Goal: Task Accomplishment & Management: Use online tool/utility

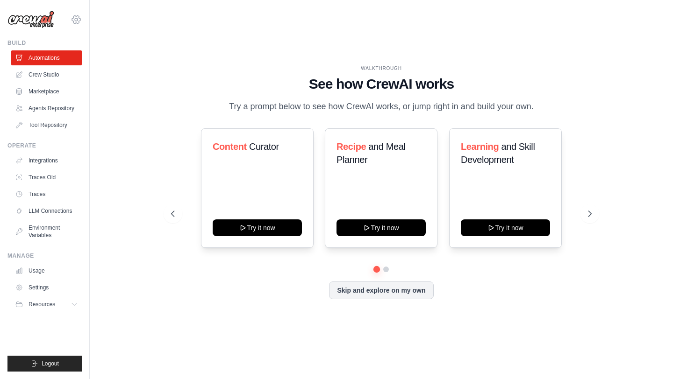
click at [76, 17] on icon at bounding box center [76, 19] width 11 height 11
click at [190, 83] on h1 "See how CrewAI works" at bounding box center [381, 84] width 420 height 17
click at [58, 74] on link "Crew Studio" at bounding box center [47, 74] width 71 height 15
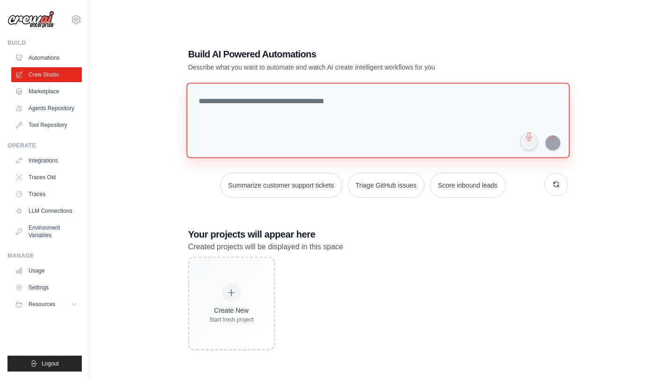
click at [231, 101] on textarea at bounding box center [377, 121] width 383 height 76
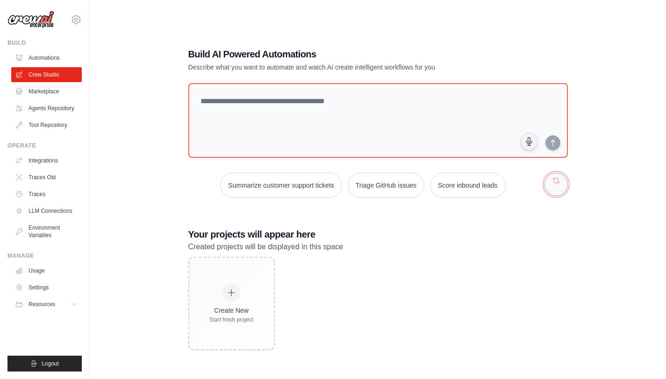
click at [556, 188] on button "button" at bounding box center [555, 184] width 23 height 23
click at [553, 181] on button "button" at bounding box center [555, 184] width 23 height 23
click at [553, 182] on button "button" at bounding box center [555, 184] width 23 height 23
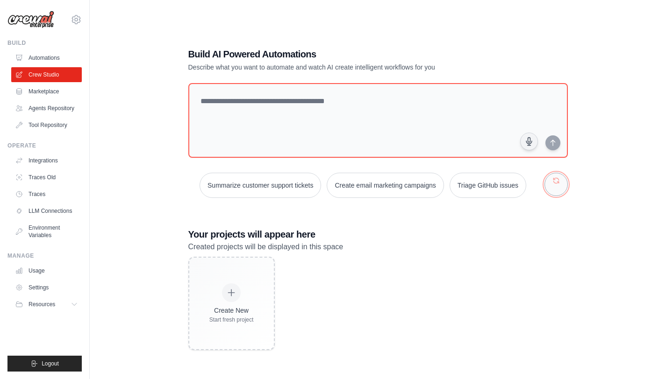
click at [553, 182] on button "button" at bounding box center [555, 184] width 23 height 23
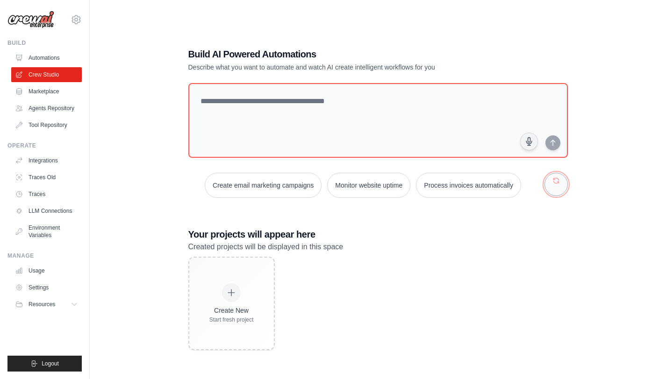
click at [553, 182] on button "button" at bounding box center [555, 184] width 23 height 23
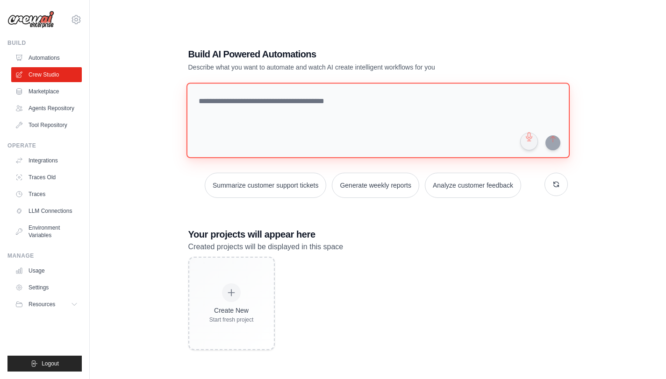
click at [323, 118] on textarea at bounding box center [377, 121] width 383 height 76
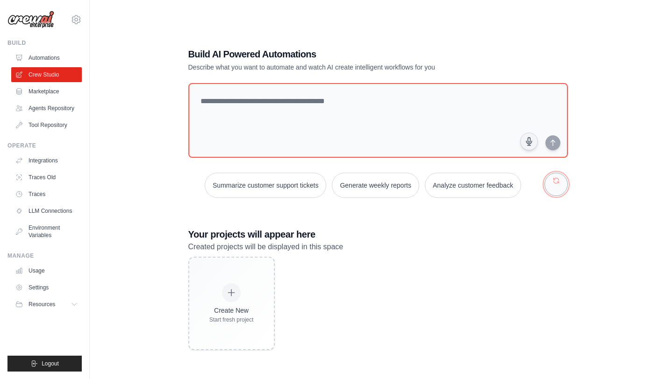
click at [558, 183] on button "button" at bounding box center [555, 184] width 23 height 23
click at [558, 184] on button "button" at bounding box center [555, 184] width 23 height 23
click at [276, 179] on button "Automate social media posting" at bounding box center [258, 185] width 105 height 25
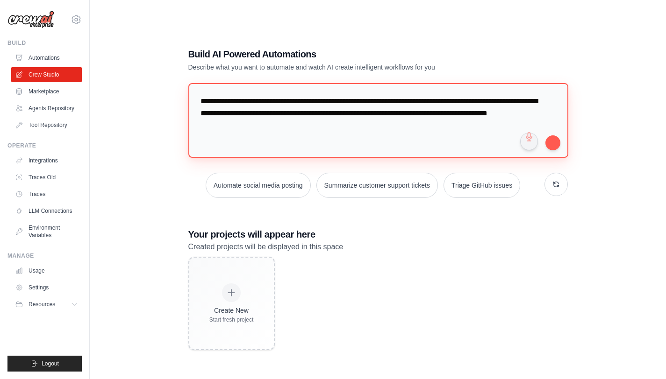
click at [348, 102] on textarea "**********" at bounding box center [378, 120] width 380 height 75
click at [259, 127] on textarea "**********" at bounding box center [377, 120] width 379 height 75
click at [409, 103] on textarea "**********" at bounding box center [377, 120] width 379 height 75
type textarea "**********"
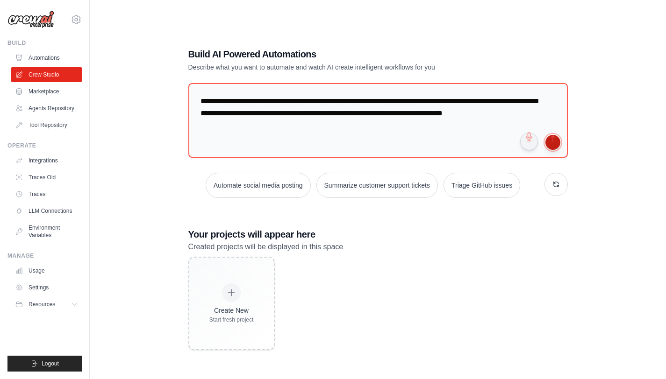
click at [552, 145] on button "submit" at bounding box center [552, 142] width 15 height 15
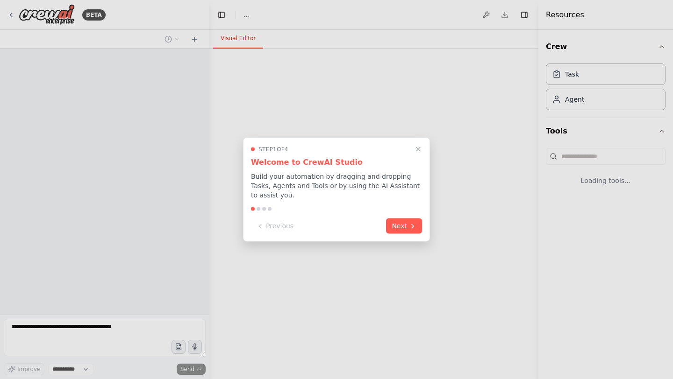
select select "****"
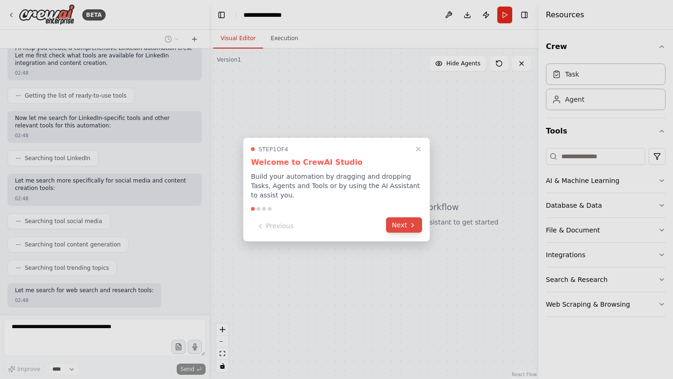
scroll to position [133, 0]
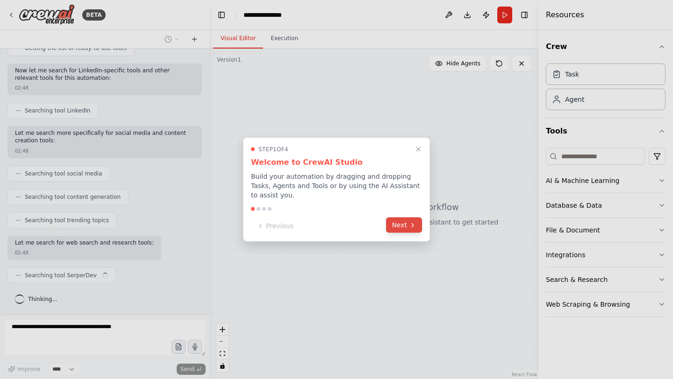
click at [406, 222] on button "Next" at bounding box center [404, 225] width 36 height 15
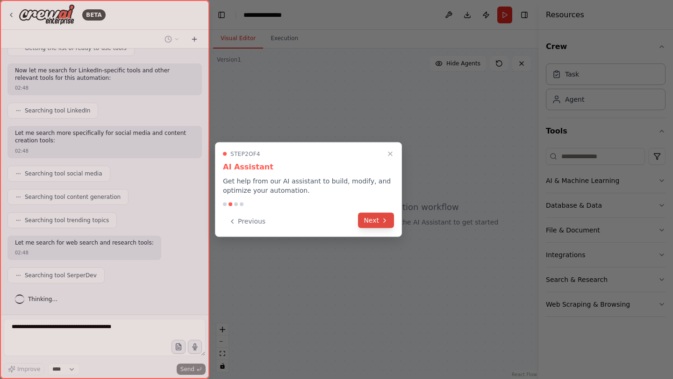
scroll to position [188, 0]
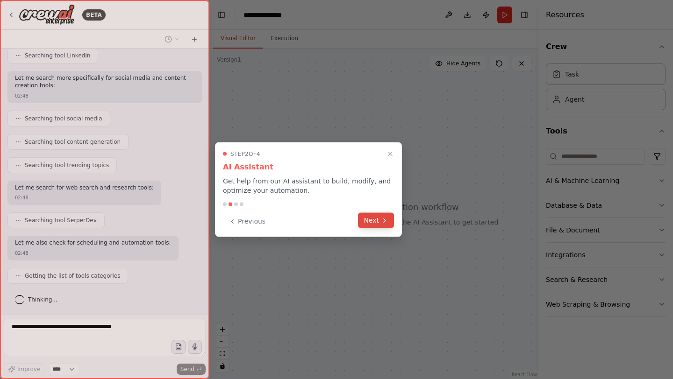
click at [379, 220] on button "Next" at bounding box center [376, 220] width 36 height 15
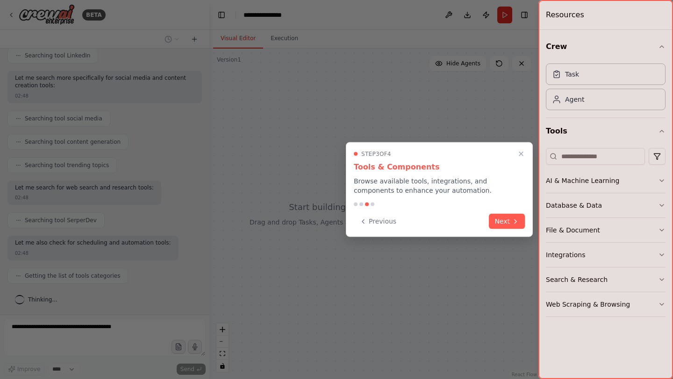
scroll to position [212, 0]
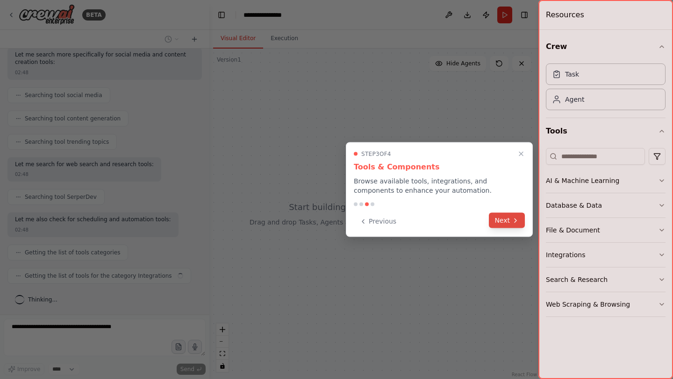
click at [499, 218] on button "Next" at bounding box center [507, 220] width 36 height 15
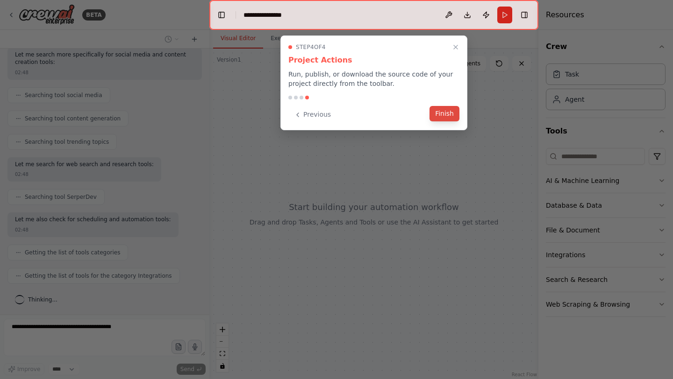
click at [445, 113] on button "Finish" at bounding box center [444, 113] width 30 height 15
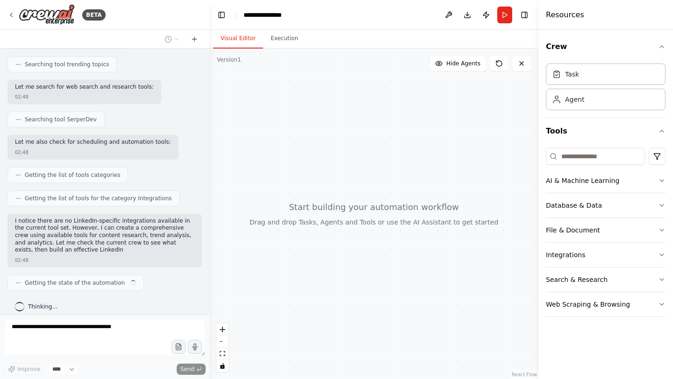
scroll to position [296, 0]
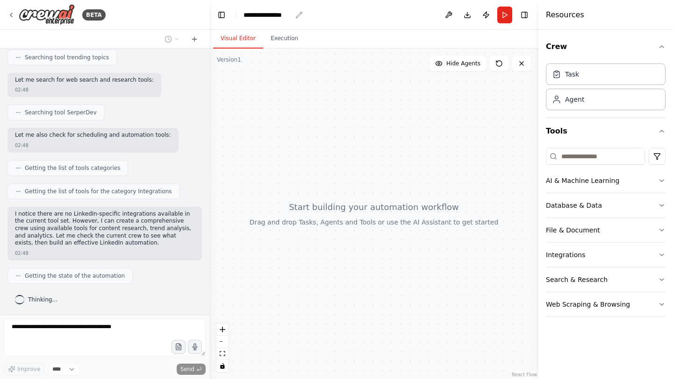
click at [300, 13] on icon "breadcrumb" at bounding box center [298, 14] width 7 height 7
click at [297, 15] on icon "breadcrumb" at bounding box center [299, 15] width 6 height 6
click at [269, 16] on div "**********" at bounding box center [267, 14] width 48 height 9
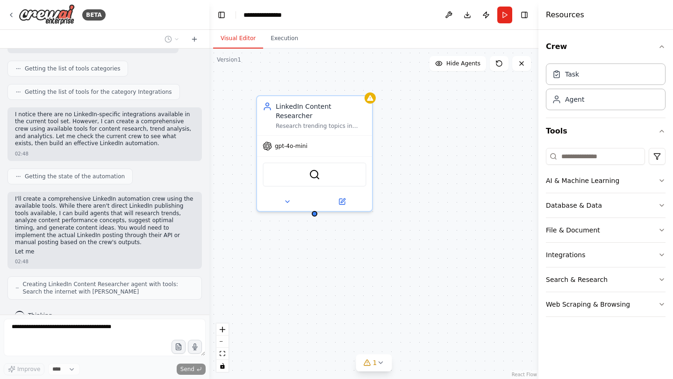
scroll to position [412, 0]
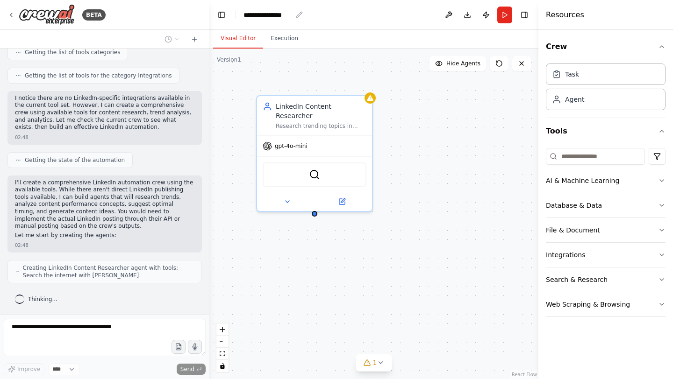
click at [291, 14] on div "**********" at bounding box center [267, 14] width 48 height 9
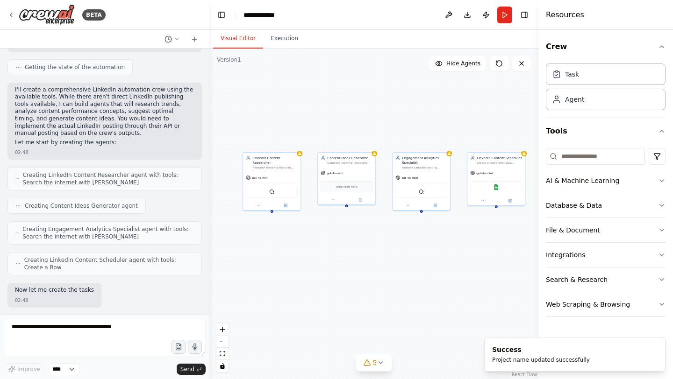
scroll to position [560, 0]
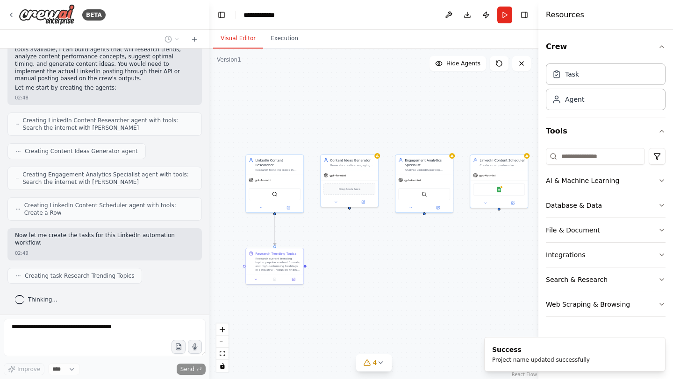
drag, startPoint x: 437, startPoint y: 274, endPoint x: 396, endPoint y: 256, distance: 45.0
click at [396, 256] on div ".deletable-edge-delete-btn { width: 20px; height: 20px; border: 0px solid #ffff…" at bounding box center [373, 214] width 329 height 331
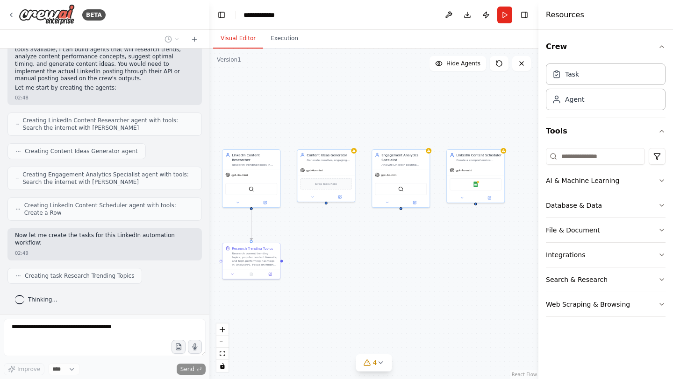
scroll to position [583, 0]
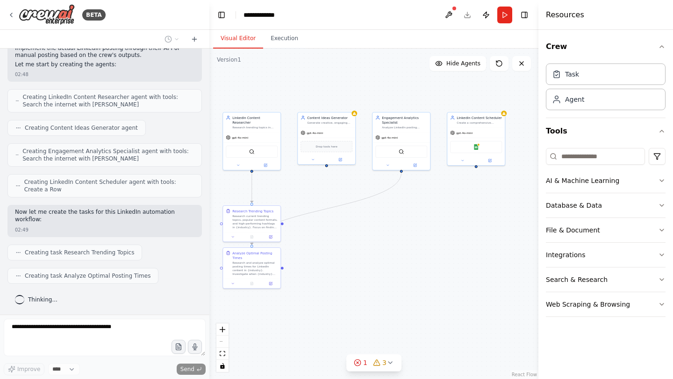
drag, startPoint x: 386, startPoint y: 118, endPoint x: 363, endPoint y: 76, distance: 47.9
click at [363, 76] on div ".deletable-edge-delete-btn { width: 20px; height: 20px; border: 0px solid #ffff…" at bounding box center [373, 214] width 329 height 331
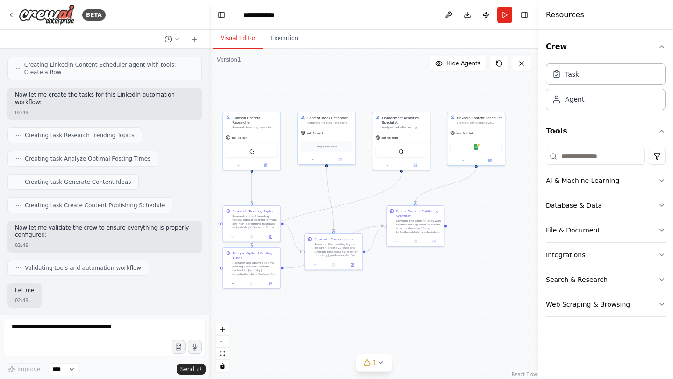
scroll to position [756, 0]
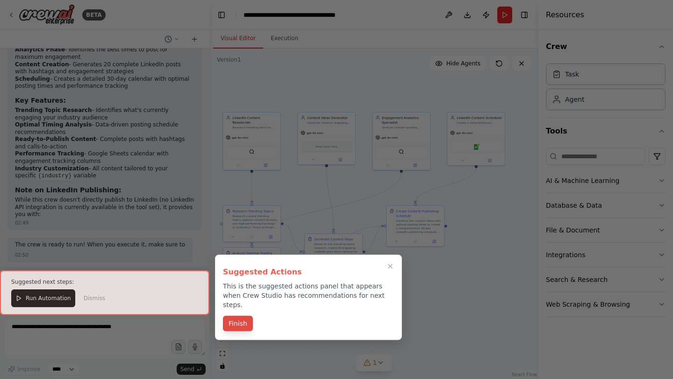
click at [241, 316] on button "Finish" at bounding box center [238, 323] width 30 height 15
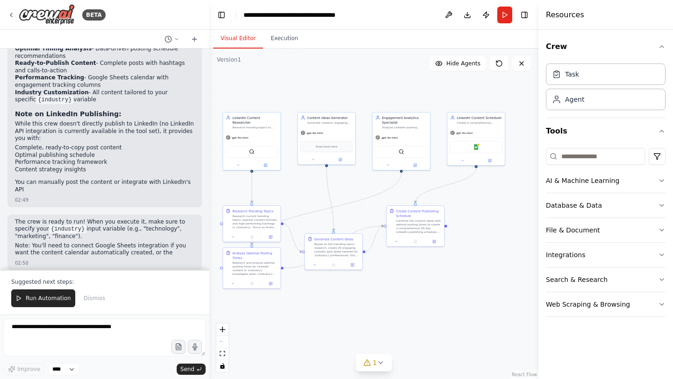
scroll to position [1233, 0]
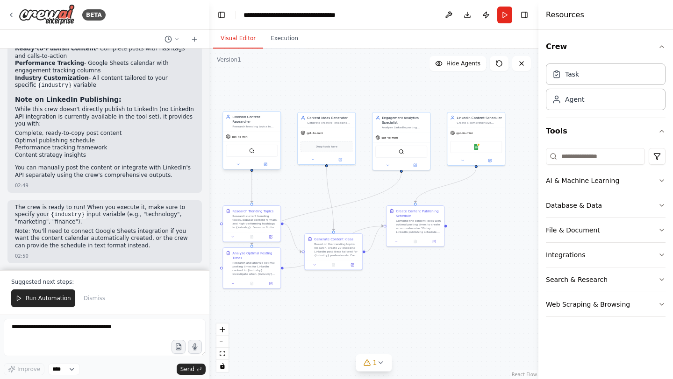
click at [249, 132] on div "gpt-4o-mini" at bounding box center [251, 137] width 57 height 10
click at [472, 123] on div "Create a comprehensive content schedule with optimal posting times, organize co…" at bounding box center [479, 122] width 45 height 4
click at [259, 132] on div "gpt-4o-mini" at bounding box center [251, 137] width 57 height 10
click at [266, 163] on icon at bounding box center [265, 164] width 3 height 3
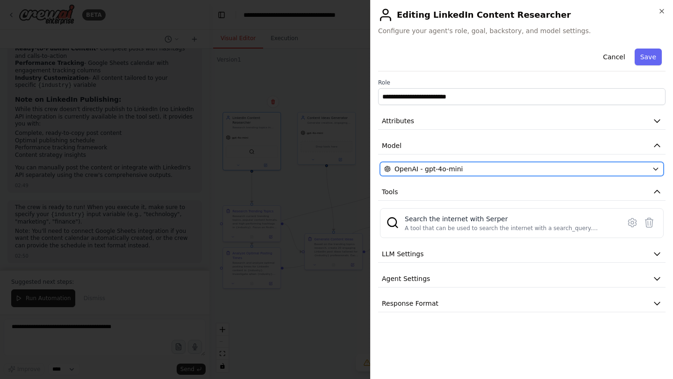
click at [654, 166] on icon "button" at bounding box center [655, 168] width 7 height 7
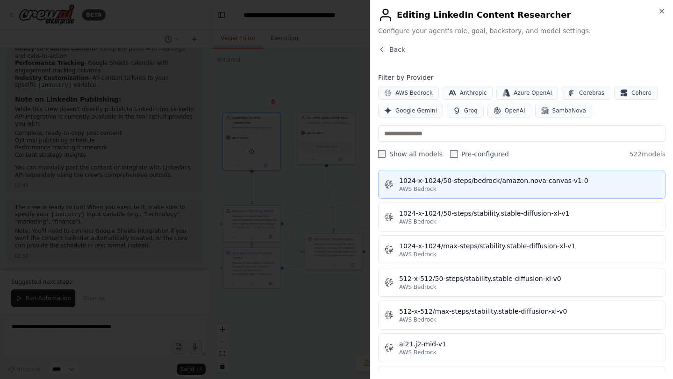
scroll to position [289, 0]
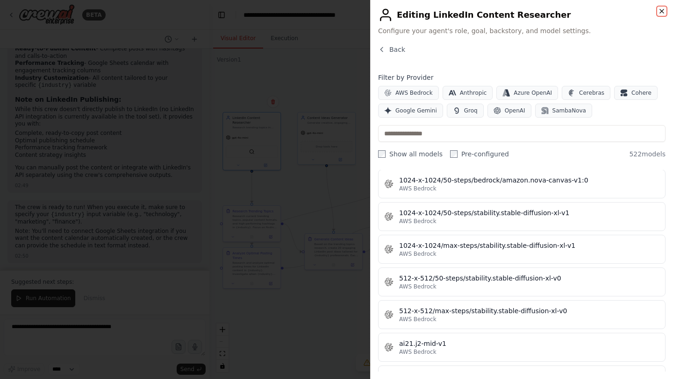
click at [662, 10] on icon "button" at bounding box center [661, 10] width 7 height 7
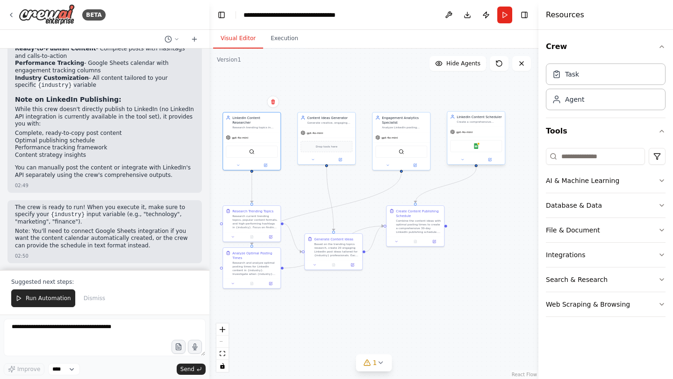
click at [488, 126] on div "LinkedIn Content Scheduler Create a comprehensive content schedule with optimal…" at bounding box center [475, 119] width 57 height 15
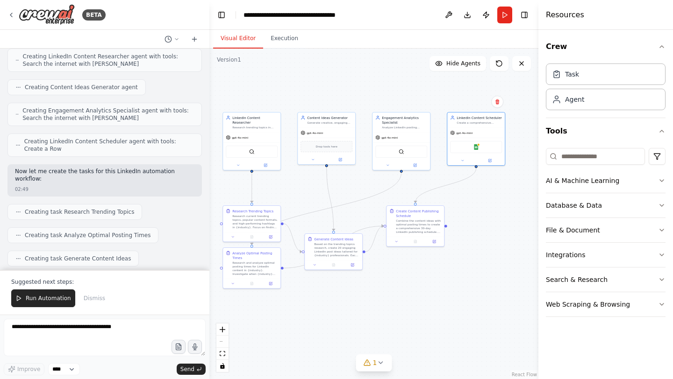
scroll to position [618, 0]
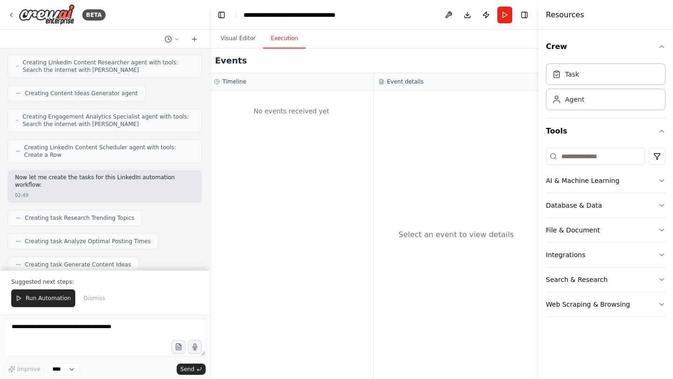
click at [283, 40] on button "Execution" at bounding box center [284, 39] width 43 height 20
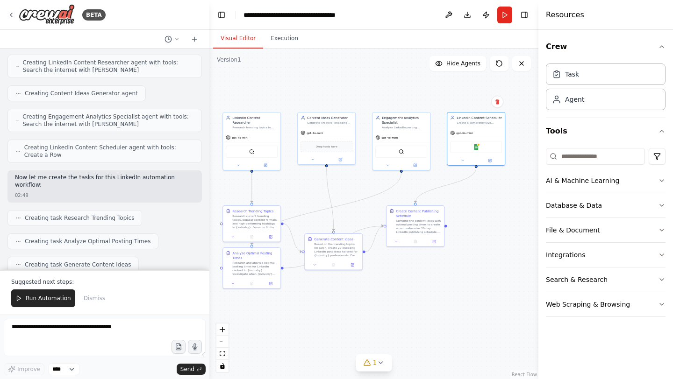
click at [244, 38] on button "Visual Editor" at bounding box center [238, 39] width 50 height 20
click at [34, 296] on span "Run Automation" at bounding box center [48, 298] width 45 height 7
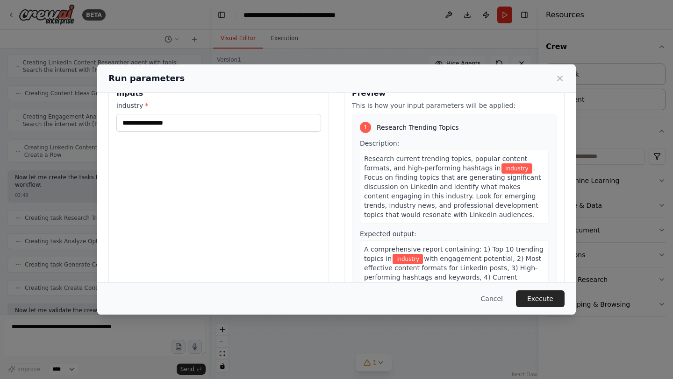
scroll to position [0, 0]
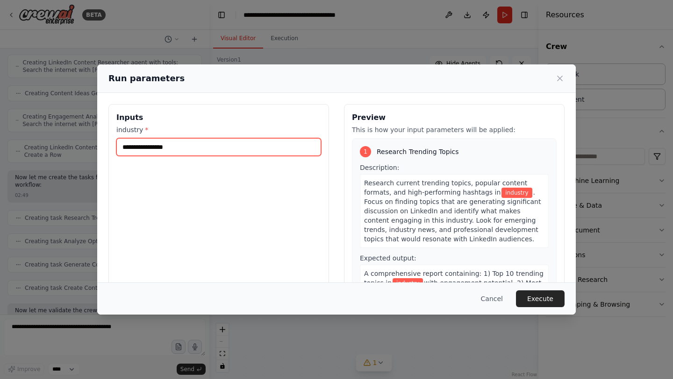
click at [149, 150] on input "industry *" at bounding box center [218, 147] width 205 height 18
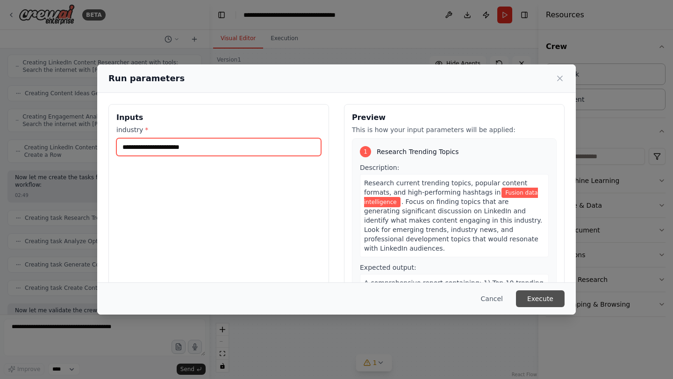
type input "**********"
click at [545, 297] on button "Execute" at bounding box center [540, 299] width 49 height 17
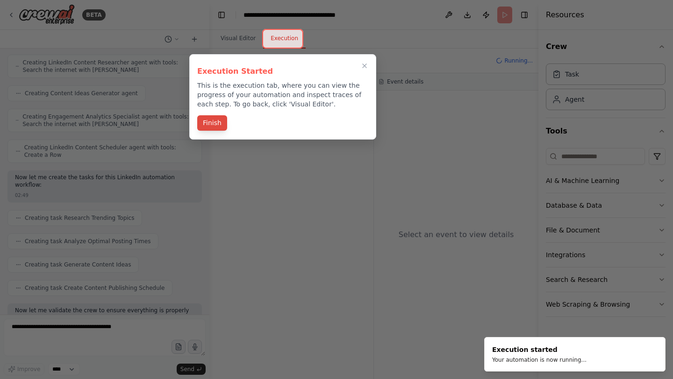
click at [211, 124] on button "Finish" at bounding box center [212, 122] width 30 height 15
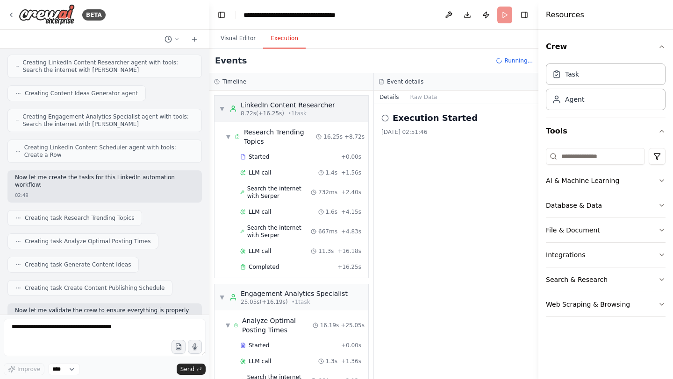
click at [223, 108] on span "▼" at bounding box center [222, 108] width 6 height 7
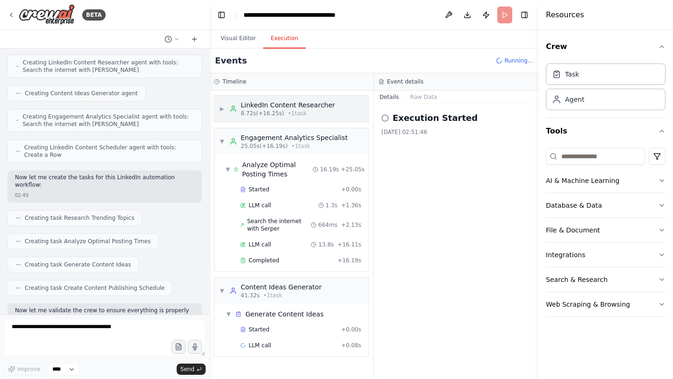
click at [223, 108] on span "▶" at bounding box center [222, 108] width 6 height 7
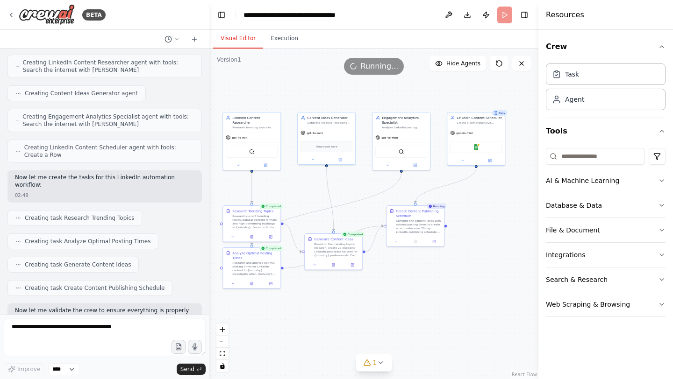
click at [241, 40] on button "Visual Editor" at bounding box center [238, 39] width 50 height 20
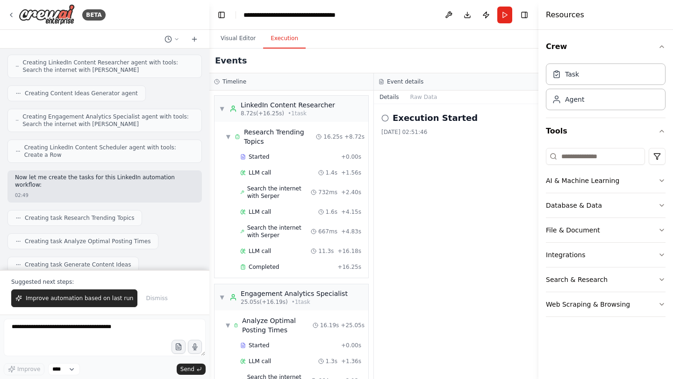
click at [277, 41] on button "Execution" at bounding box center [284, 39] width 43 height 20
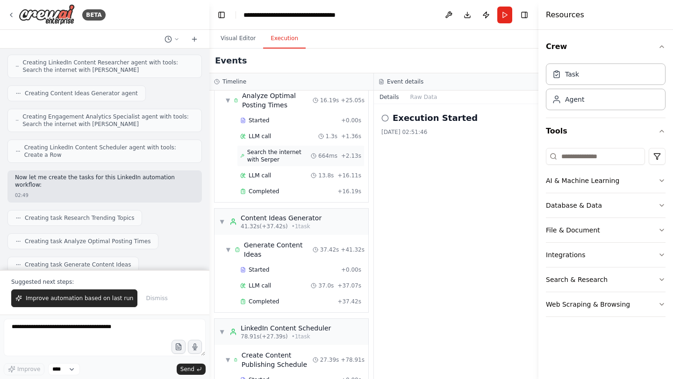
scroll to position [279, 0]
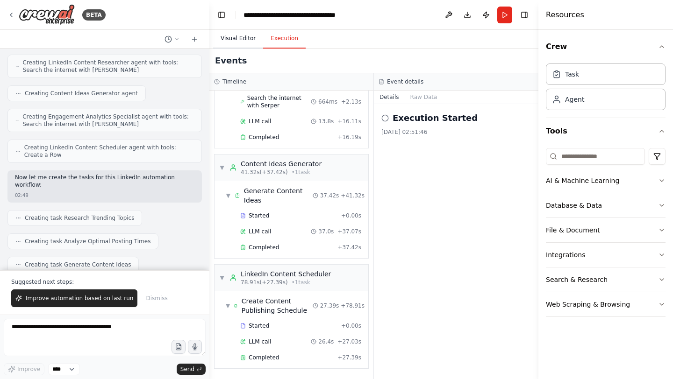
click at [239, 40] on button "Visual Editor" at bounding box center [238, 39] width 50 height 20
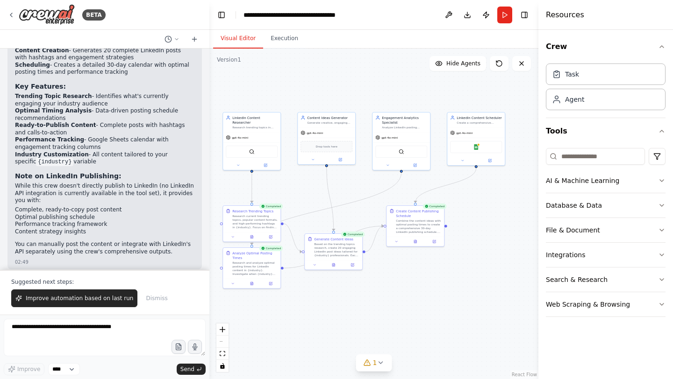
scroll to position [1233, 0]
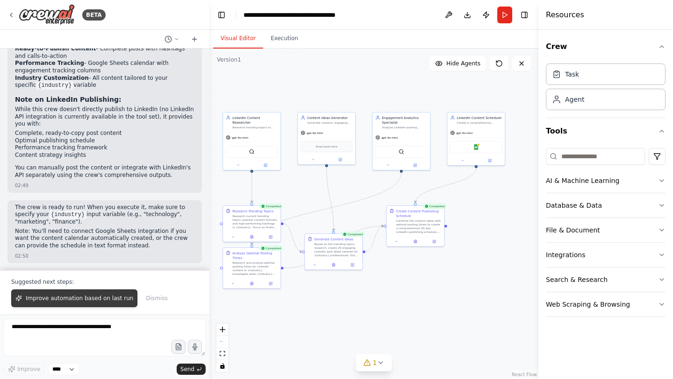
click at [72, 294] on button "Improve automation based on last run" at bounding box center [74, 299] width 126 height 18
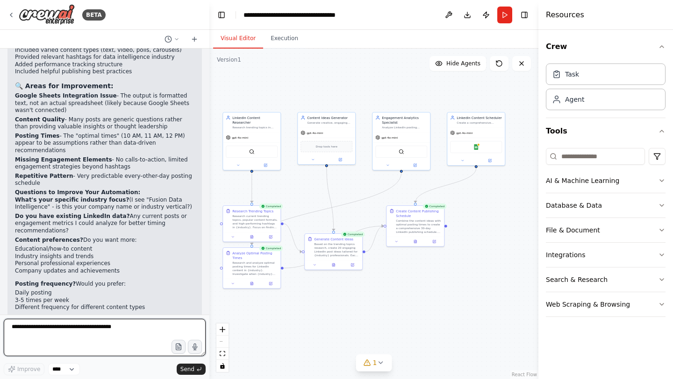
scroll to position [1594, 0]
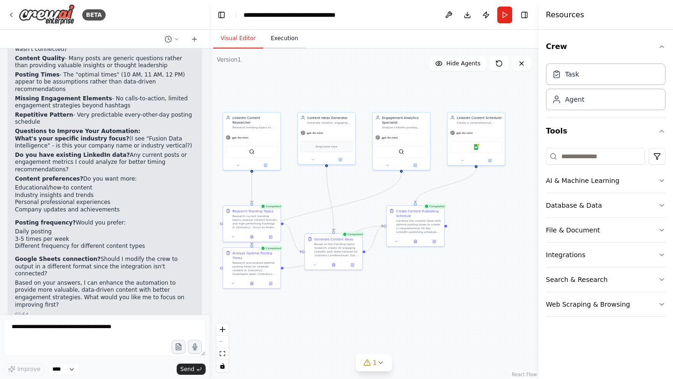
click at [289, 39] on button "Execution" at bounding box center [284, 39] width 43 height 20
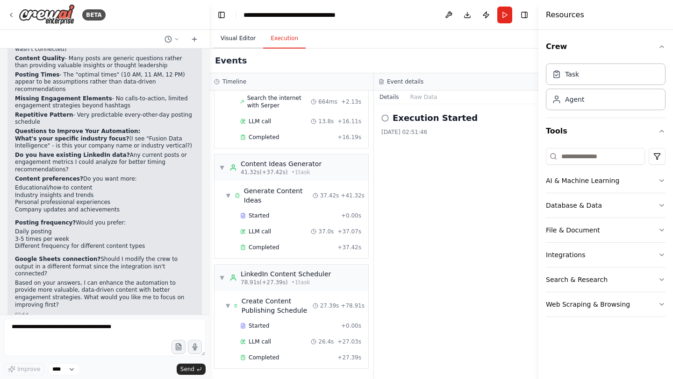
click at [239, 39] on button "Visual Editor" at bounding box center [238, 39] width 50 height 20
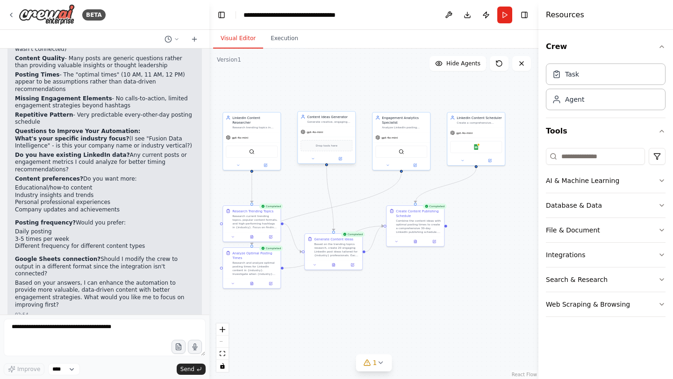
click at [316, 144] on span "Drop tools here" at bounding box center [326, 145] width 21 height 5
click at [337, 158] on button at bounding box center [340, 159] width 27 height 6
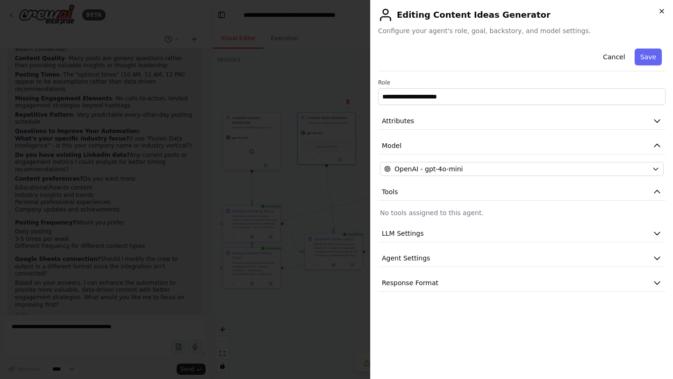
click at [660, 11] on icon "button" at bounding box center [661, 10] width 7 height 7
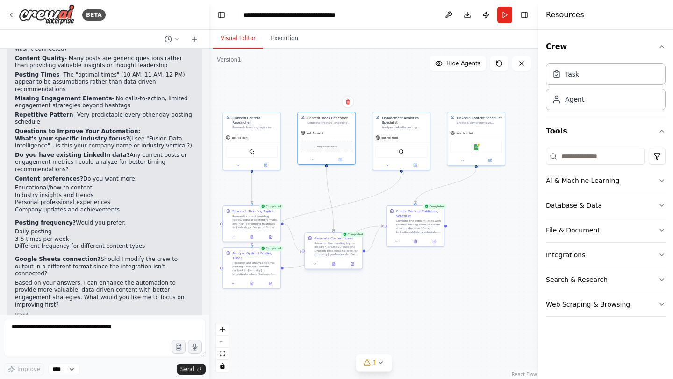
click at [334, 246] on div "Based on the trending topics research, create 20 engaging LinkedIn post ideas t…" at bounding box center [336, 249] width 45 height 15
click at [378, 361] on icon at bounding box center [380, 362] width 7 height 7
click at [485, 128] on div "gpt-4o-mini" at bounding box center [475, 132] width 57 height 10
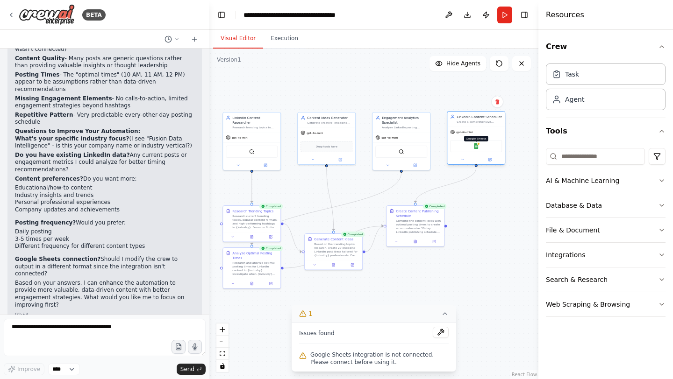
click at [475, 146] on img at bounding box center [476, 146] width 6 height 6
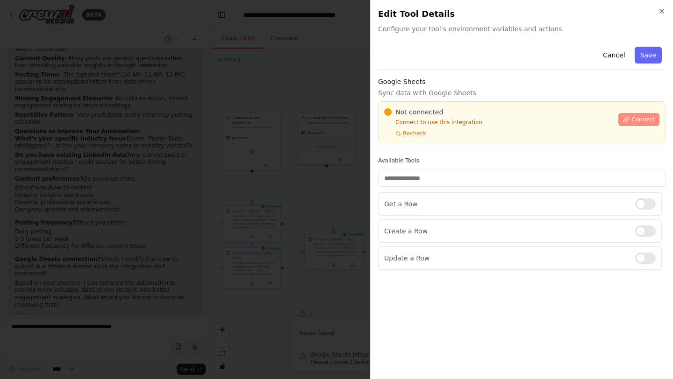
click at [632, 121] on span "Connect" at bounding box center [642, 119] width 23 height 7
click at [413, 134] on span "Recheck" at bounding box center [414, 133] width 23 height 7
click at [412, 113] on span "Not connected" at bounding box center [419, 111] width 48 height 9
click at [423, 115] on span "Not connected" at bounding box center [419, 111] width 48 height 9
click at [400, 113] on span "Not connected" at bounding box center [419, 111] width 48 height 9
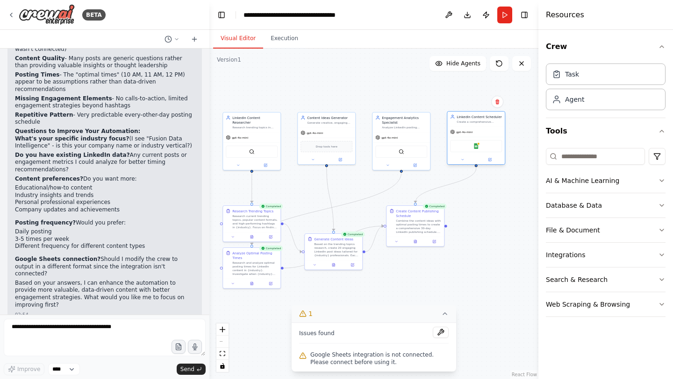
click at [464, 151] on div "Google Sheets" at bounding box center [476, 146] width 52 height 12
click at [478, 148] on img at bounding box center [476, 146] width 6 height 6
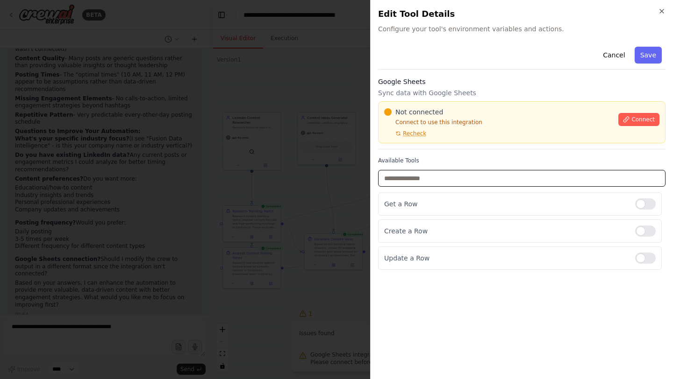
click at [410, 180] on input "text" at bounding box center [521, 178] width 287 height 17
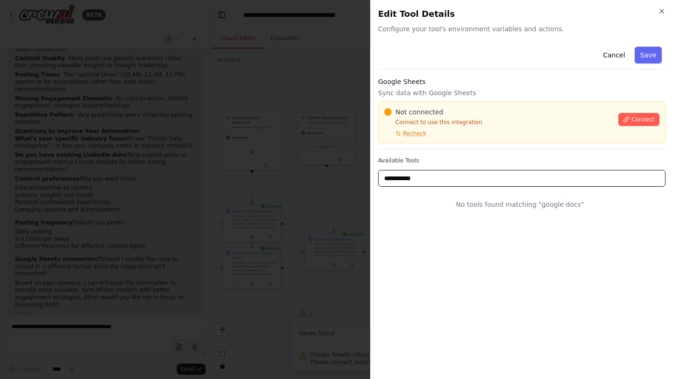
type input "**********"
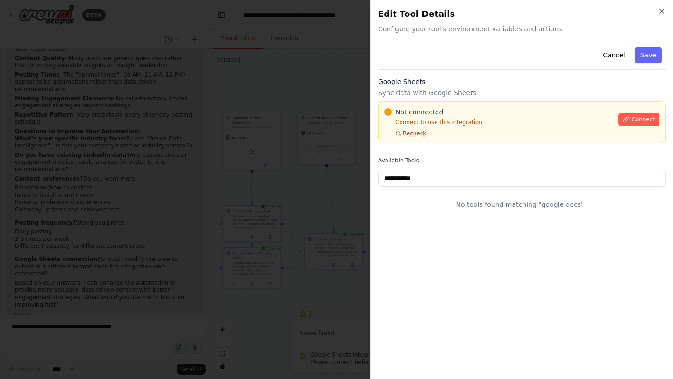
click at [413, 134] on span "Recheck" at bounding box center [414, 133] width 23 height 7
click at [636, 118] on span "Connect" at bounding box center [642, 119] width 23 height 7
click at [401, 113] on span "Not connected" at bounding box center [419, 111] width 48 height 9
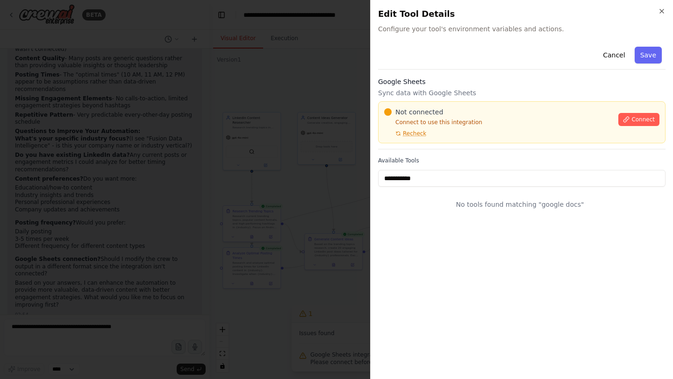
click at [398, 114] on span "Not connected" at bounding box center [419, 111] width 48 height 9
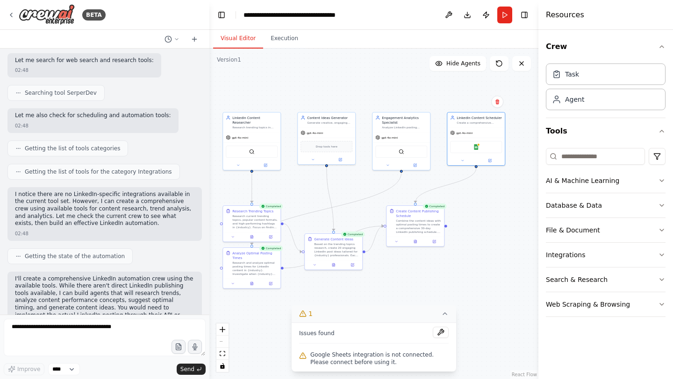
scroll to position [308, 0]
